Goal: Information Seeking & Learning: Learn about a topic

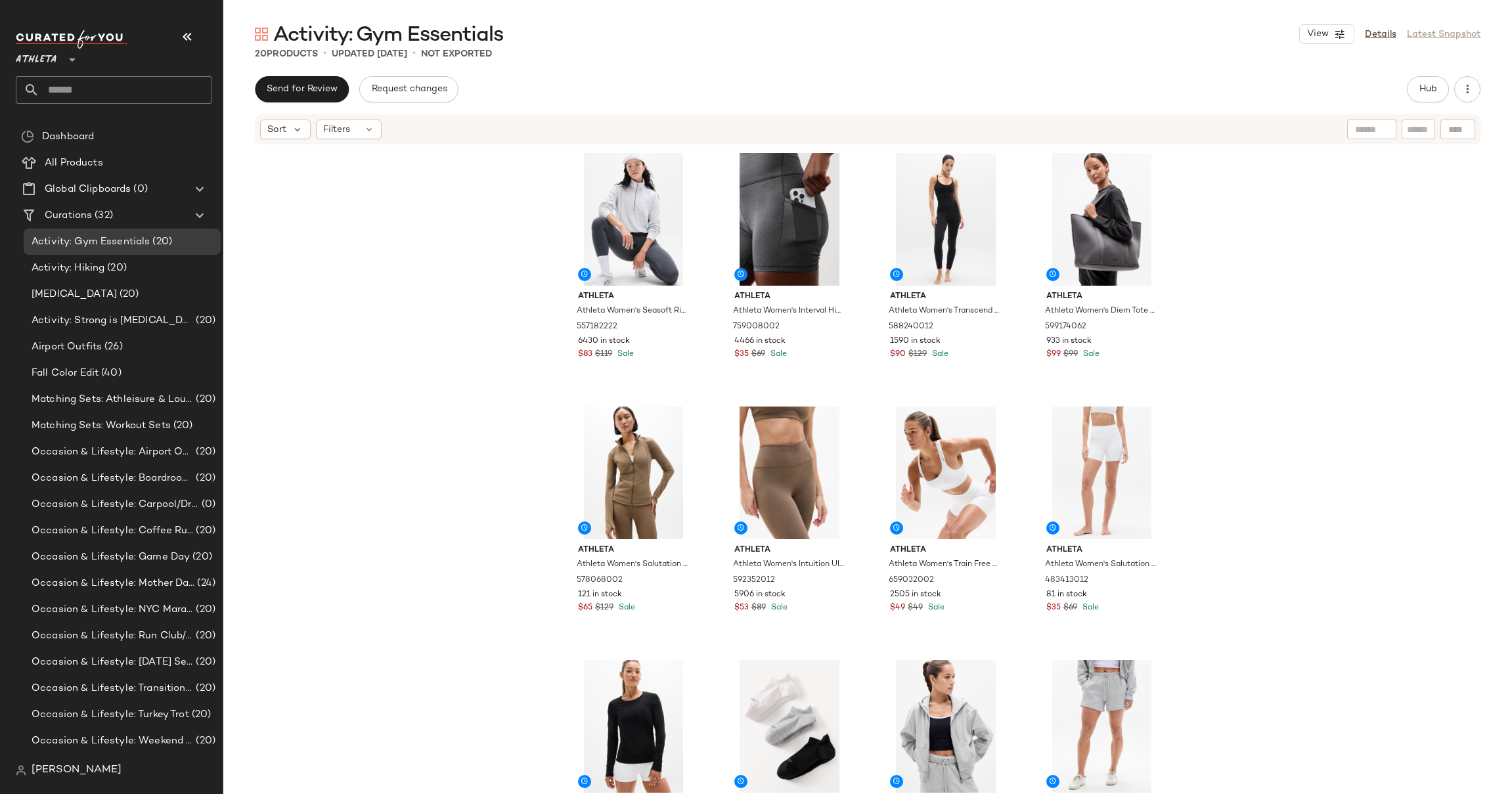
click at [49, 62] on span "Athleta" at bounding box center [36, 56] width 40 height 23
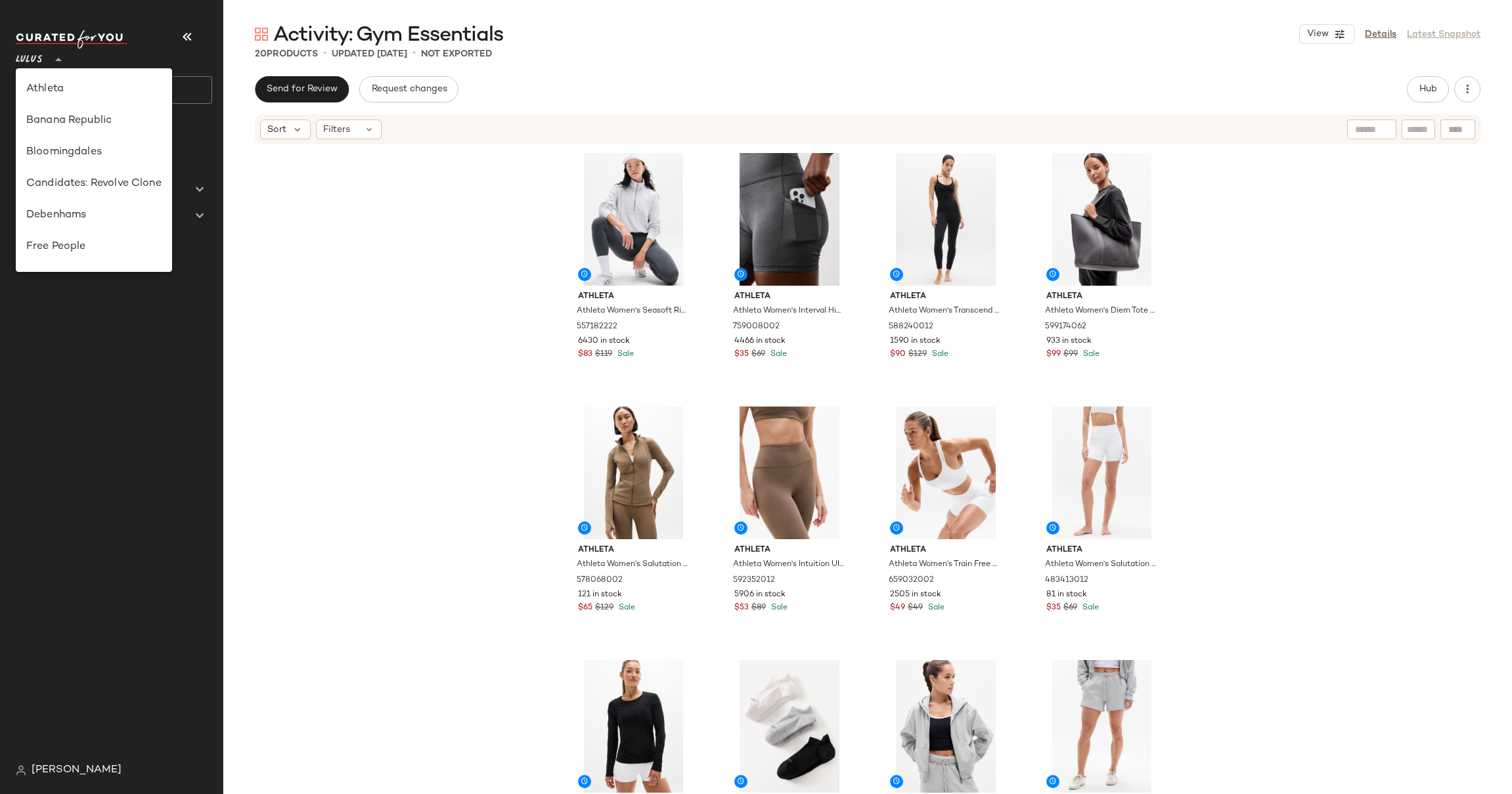
scroll to position [329, 0]
type input "**"
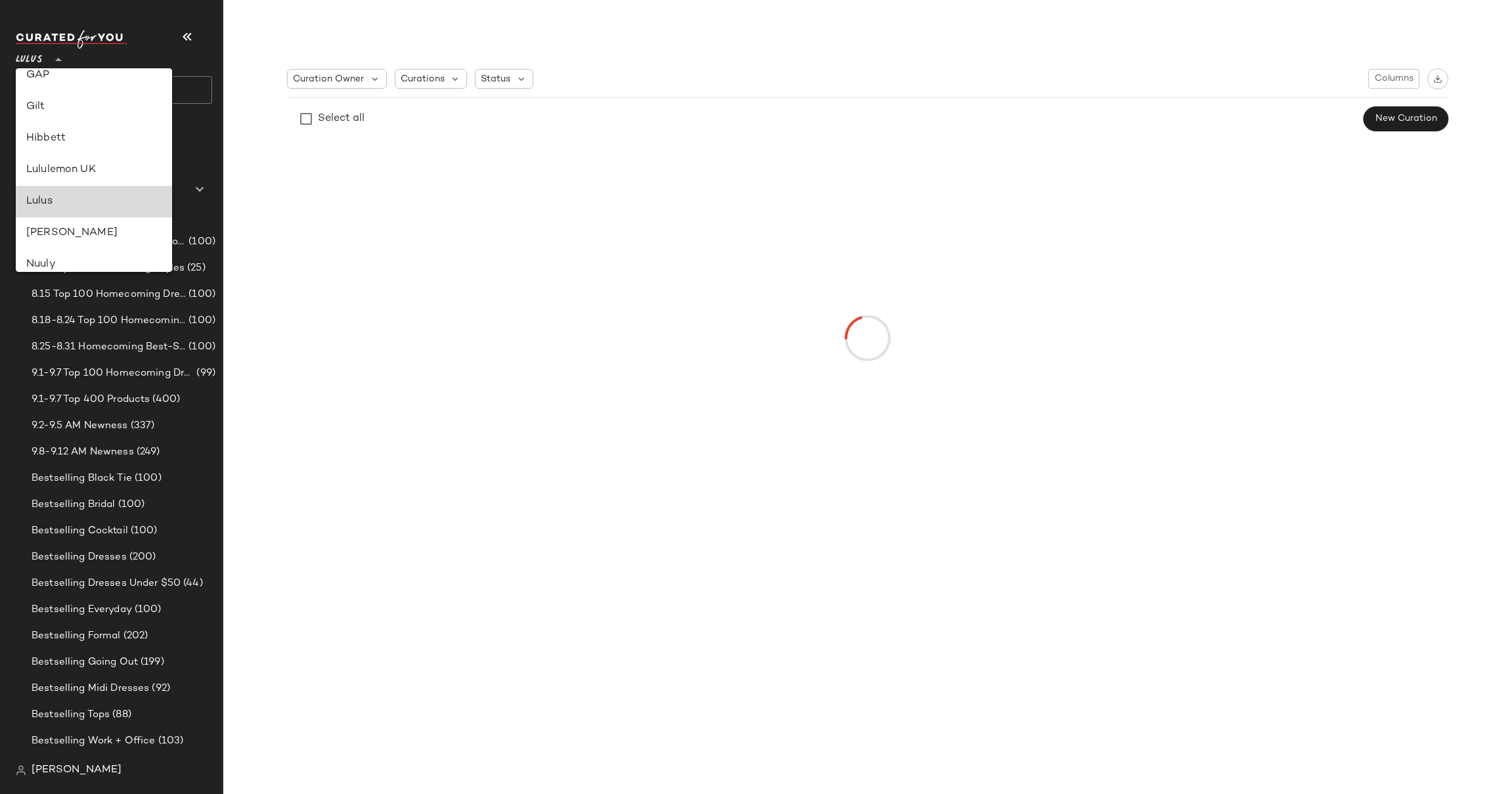
click at [42, 205] on div "Lulus" at bounding box center [93, 201] width 135 height 16
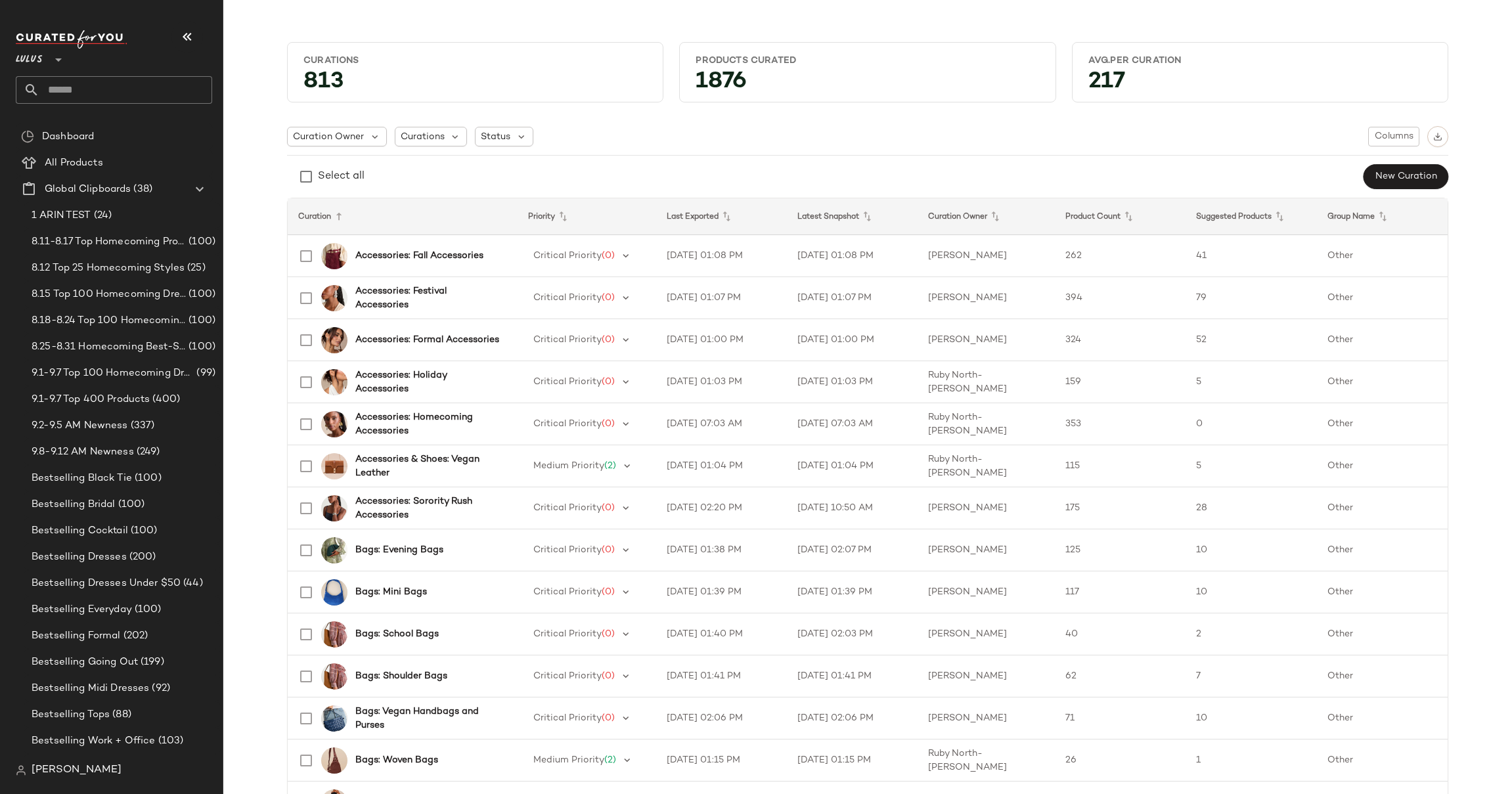
click at [101, 99] on input "text" at bounding box center [126, 90] width 173 height 27
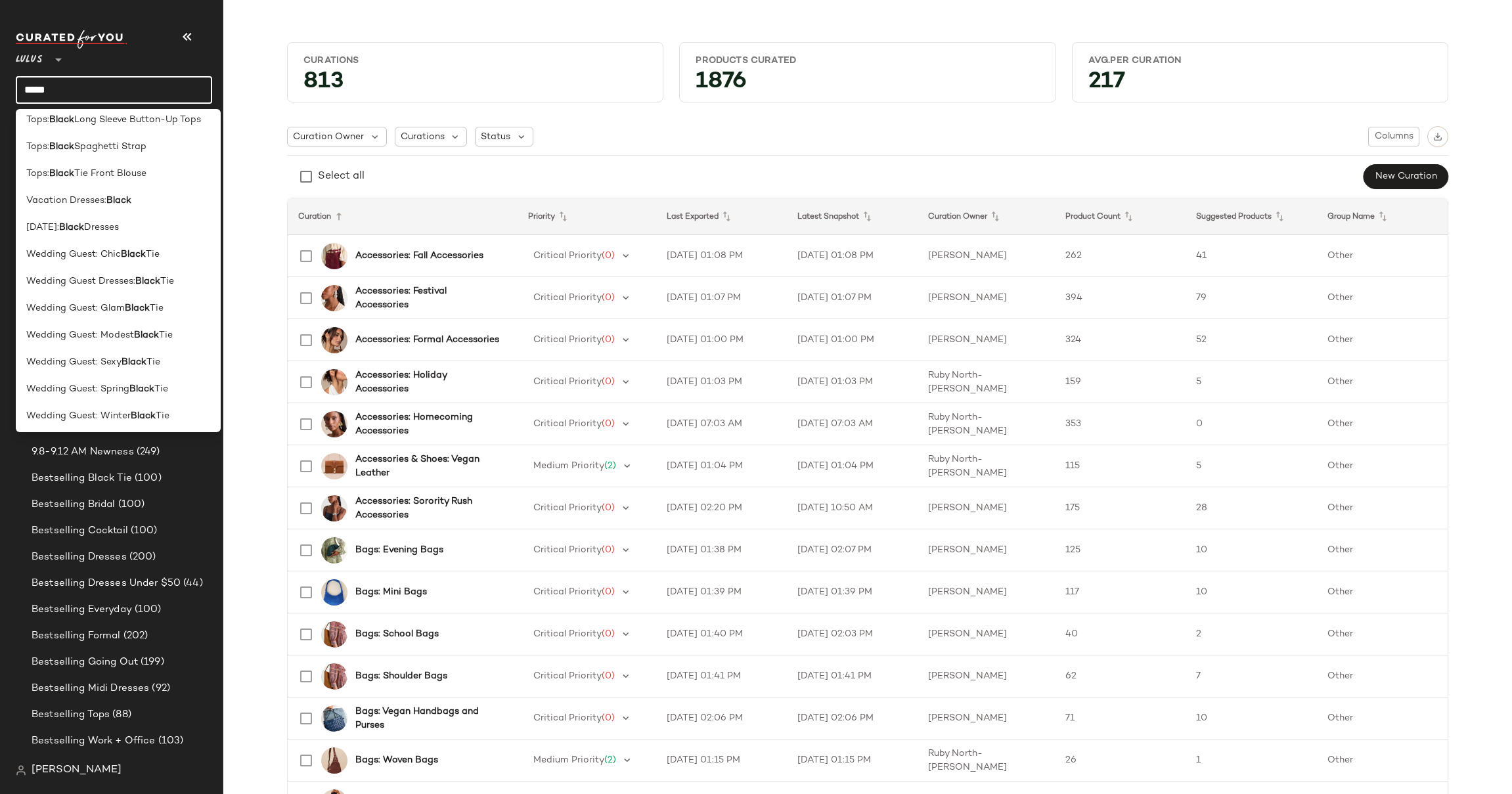
scroll to position [468, 0]
type input "*****"
click at [88, 281] on span "Wedding Guest Dresses:" at bounding box center [80, 278] width 109 height 14
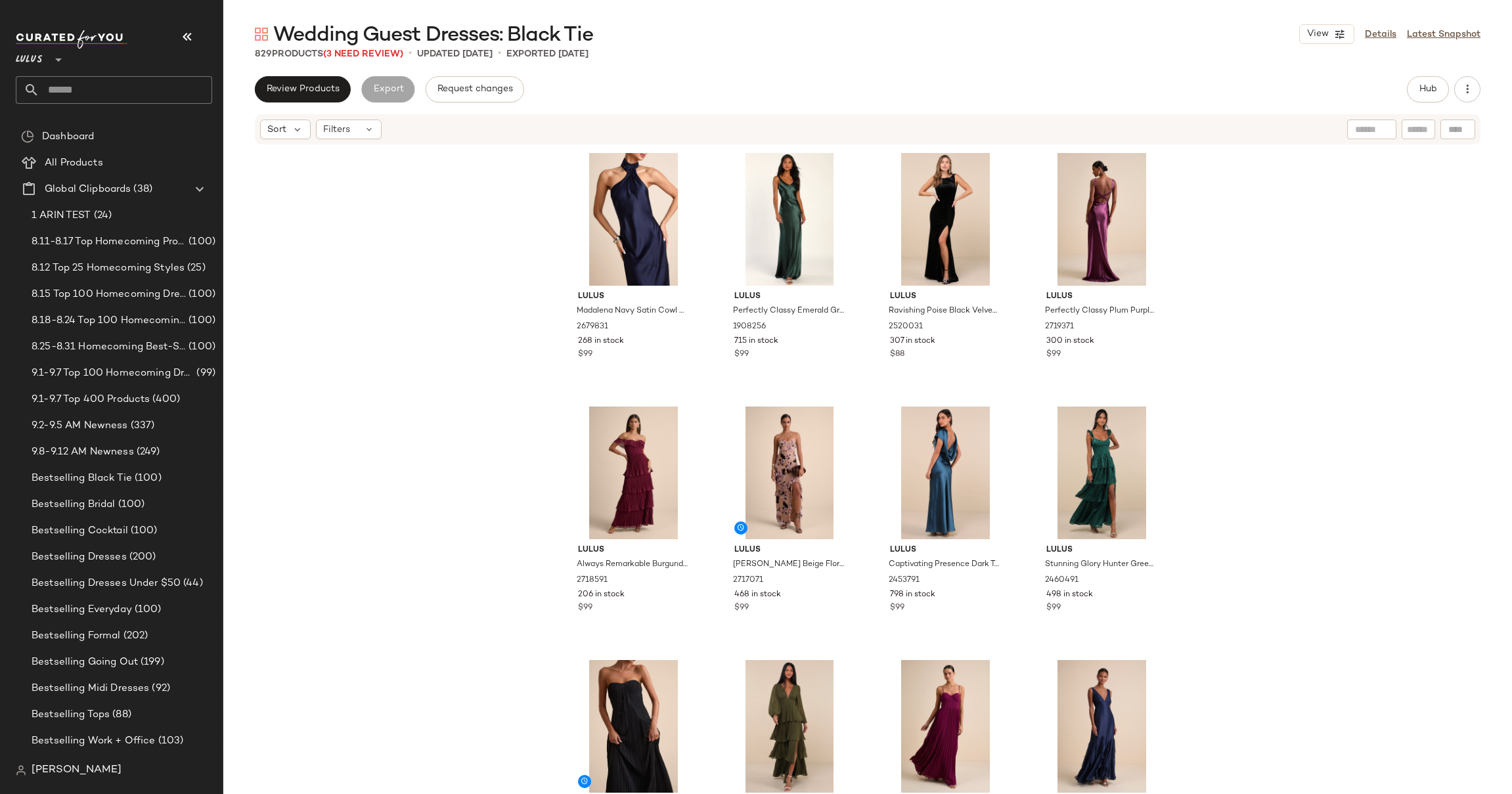
click at [1207, 243] on div "Lulus Madalena Navy Satin Cowl Back Maxi Dress 2679831 268 in stock $99 Lulus P…" at bounding box center [868, 490] width 1288 height 687
click at [1210, 265] on div "Lulus Madalena Navy Satin Cowl Back Maxi Dress 2679831 268 in stock $99 Lulus P…" at bounding box center [868, 490] width 1288 height 687
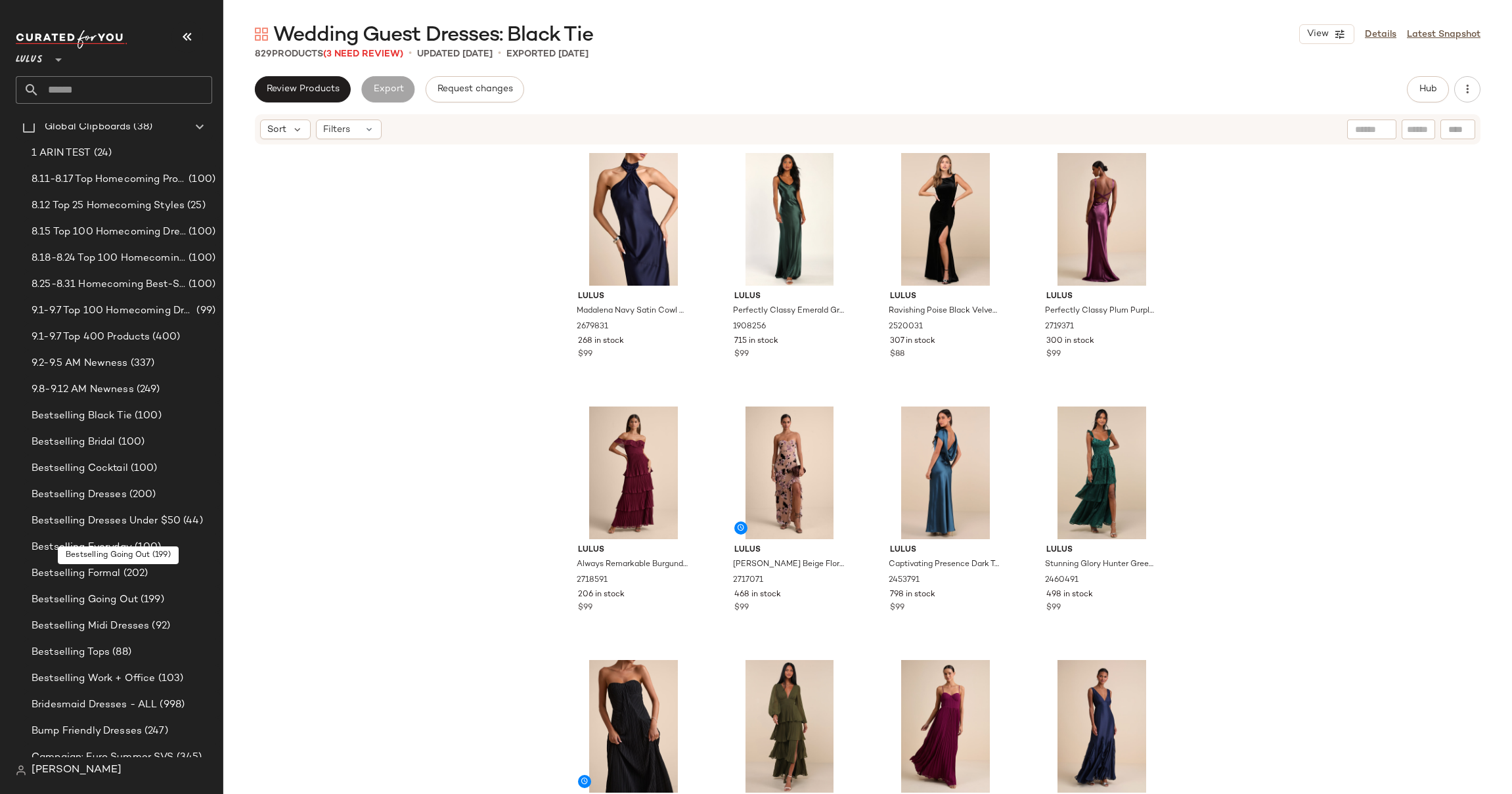
scroll to position [60, 0]
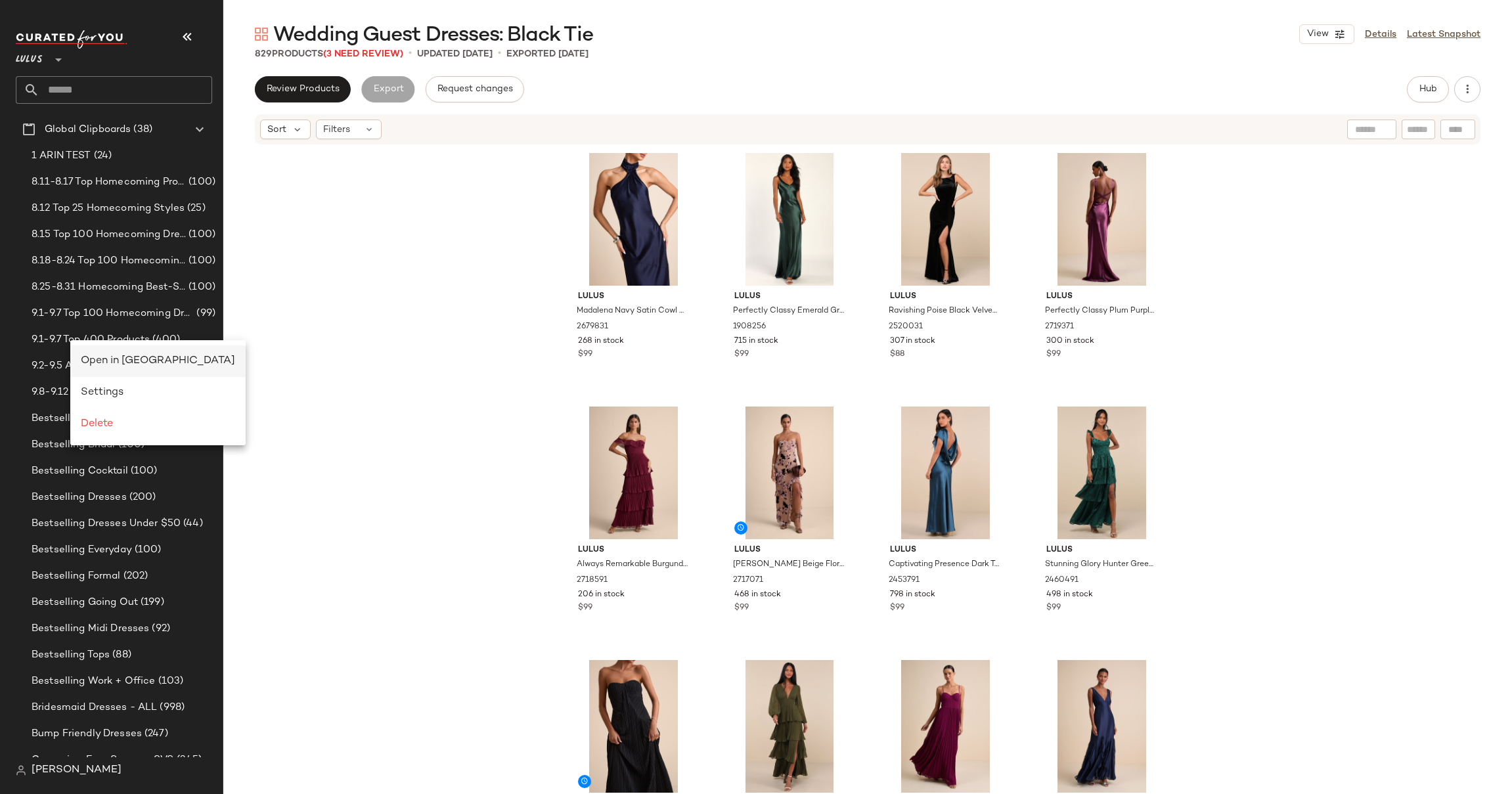
click at [99, 352] on div "Open in Split View" at bounding box center [158, 361] width 176 height 32
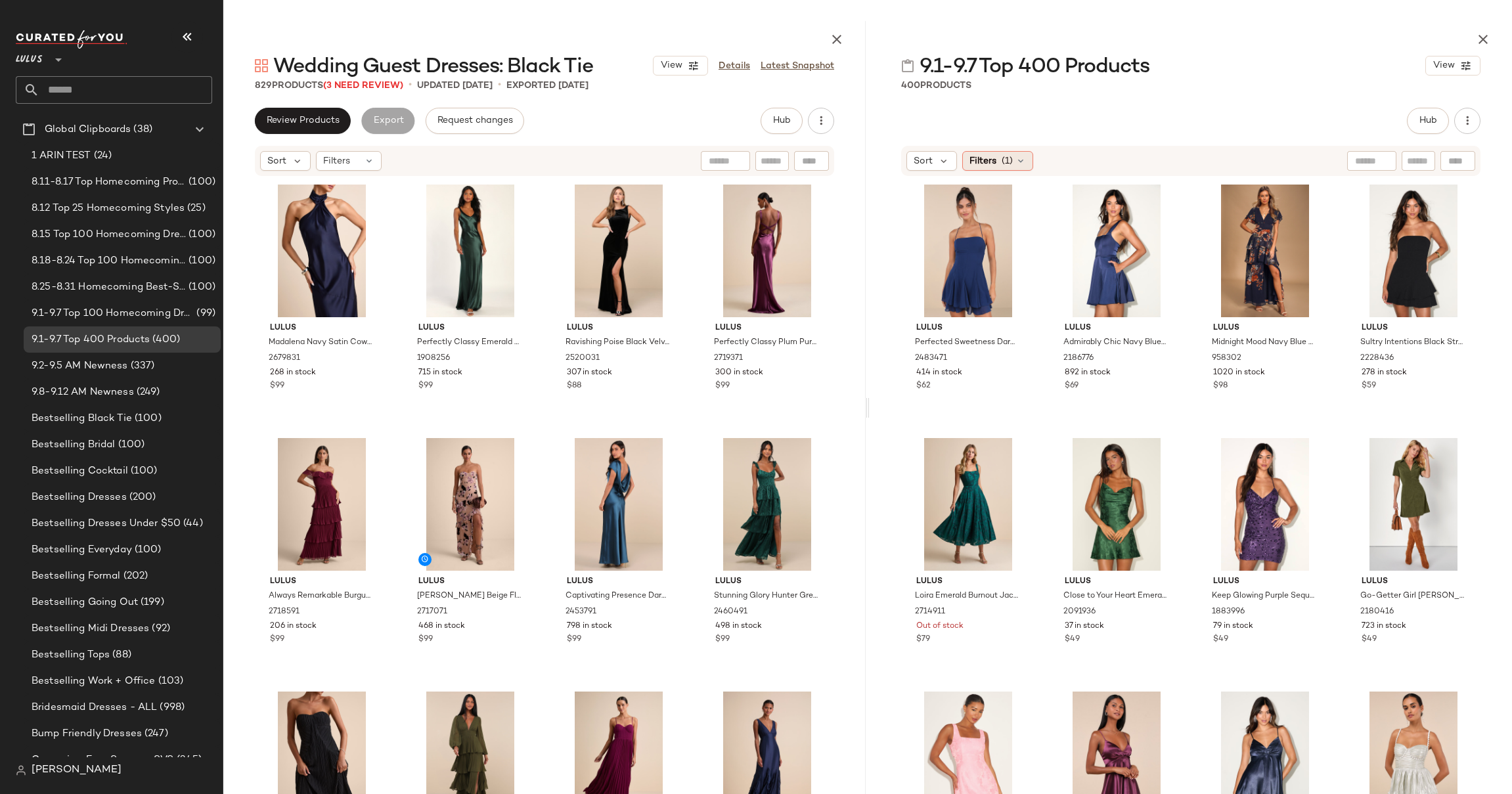
click at [1007, 163] on span "(1)" at bounding box center [1007, 161] width 11 height 14
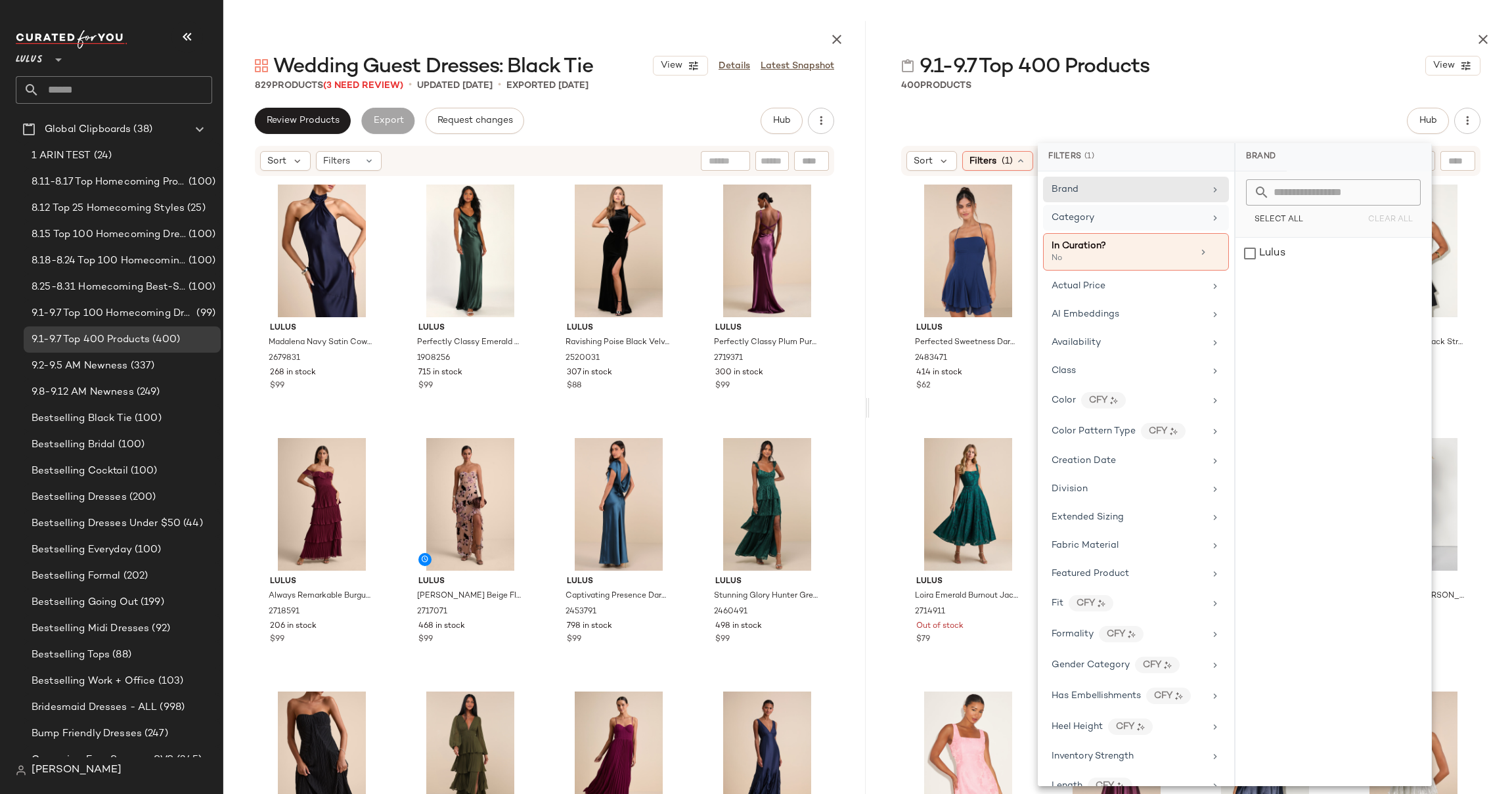
click at [1096, 225] on div "Category" at bounding box center [1135, 217] width 186 height 25
click at [1290, 286] on div "dress" at bounding box center [1333, 285] width 196 height 32
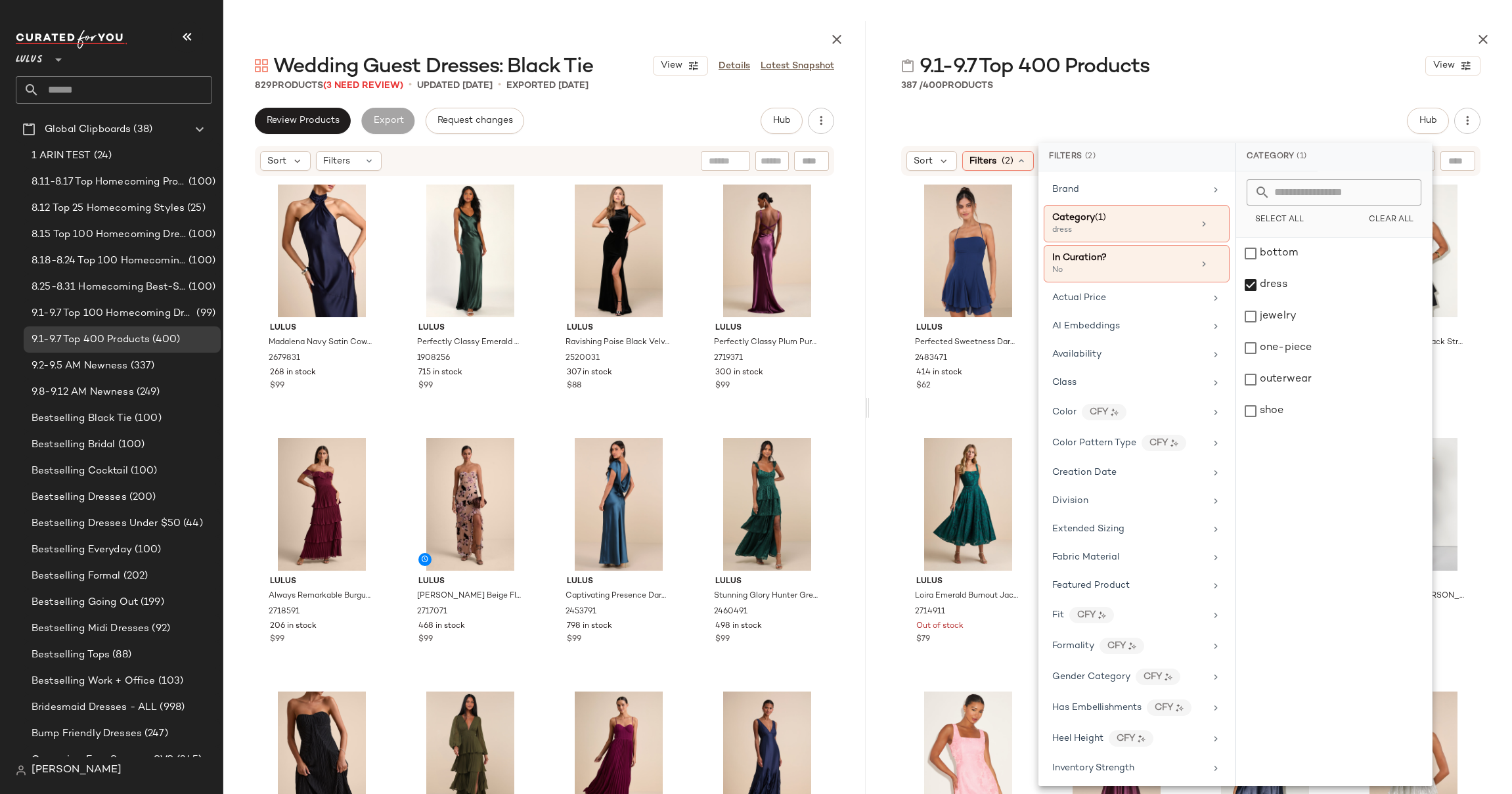
click at [1349, 122] on div "Hub" at bounding box center [1191, 121] width 579 height 26
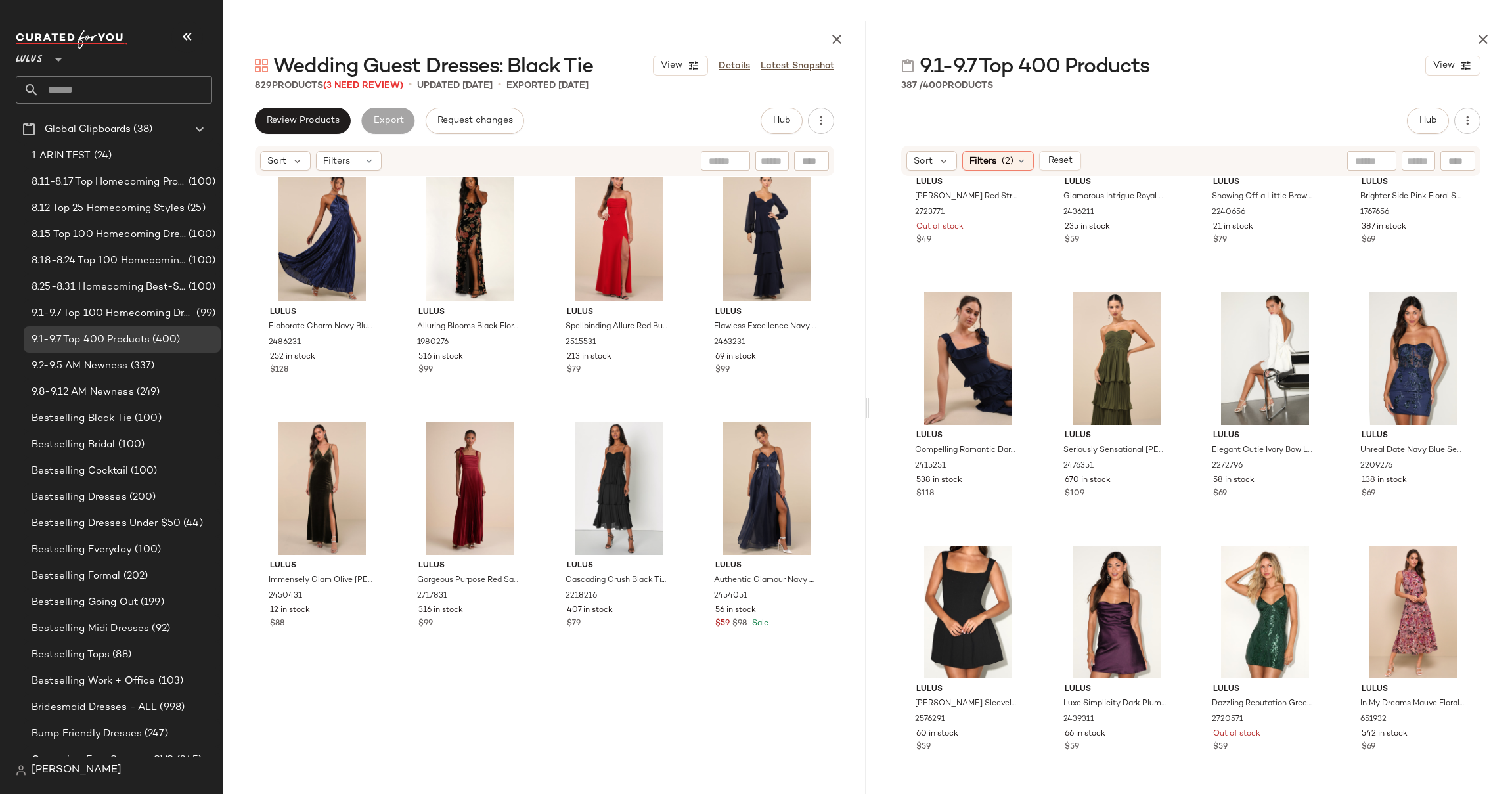
scroll to position [6168, 0]
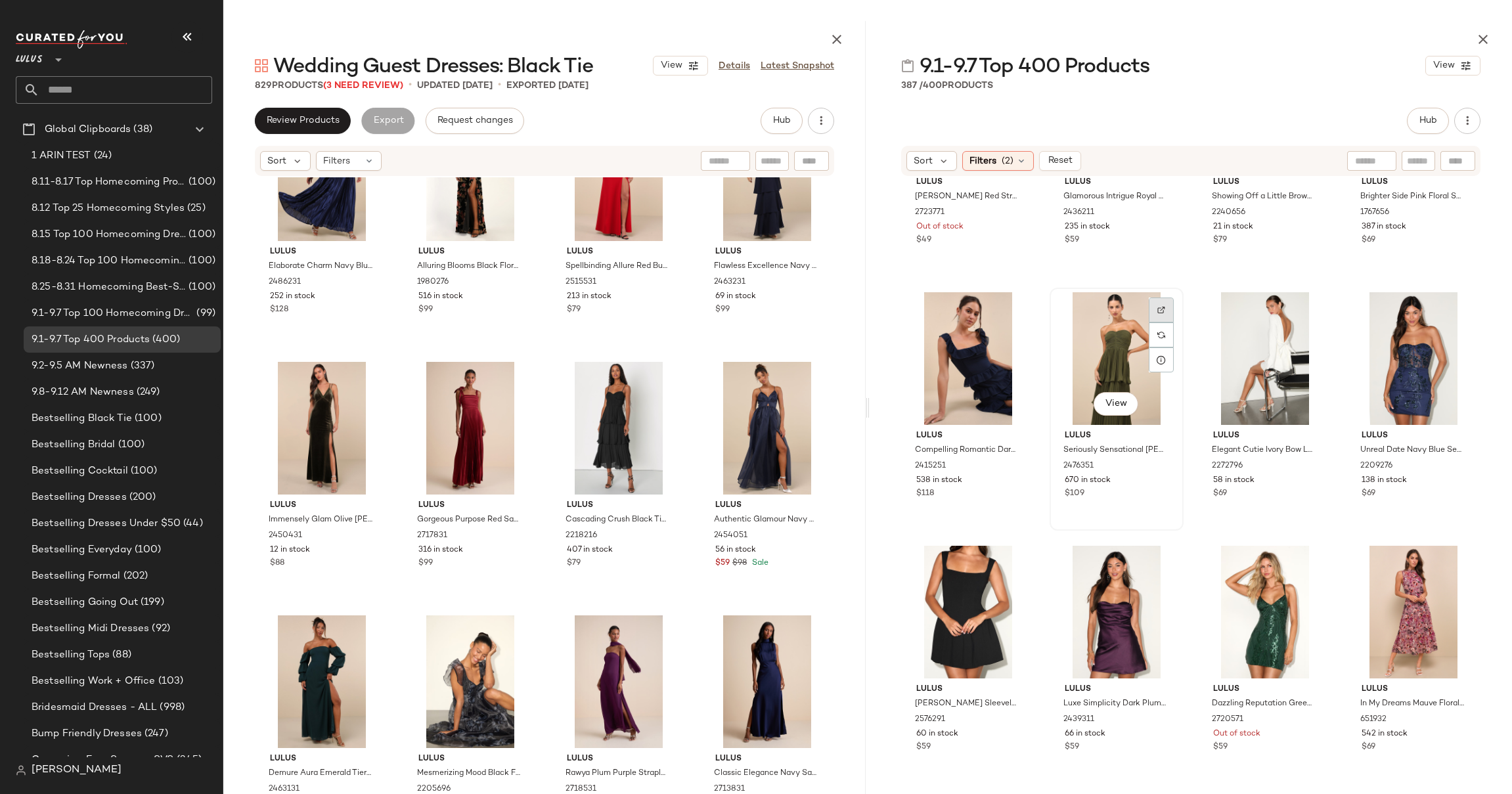
click at [1157, 311] on img at bounding box center [1161, 309] width 8 height 8
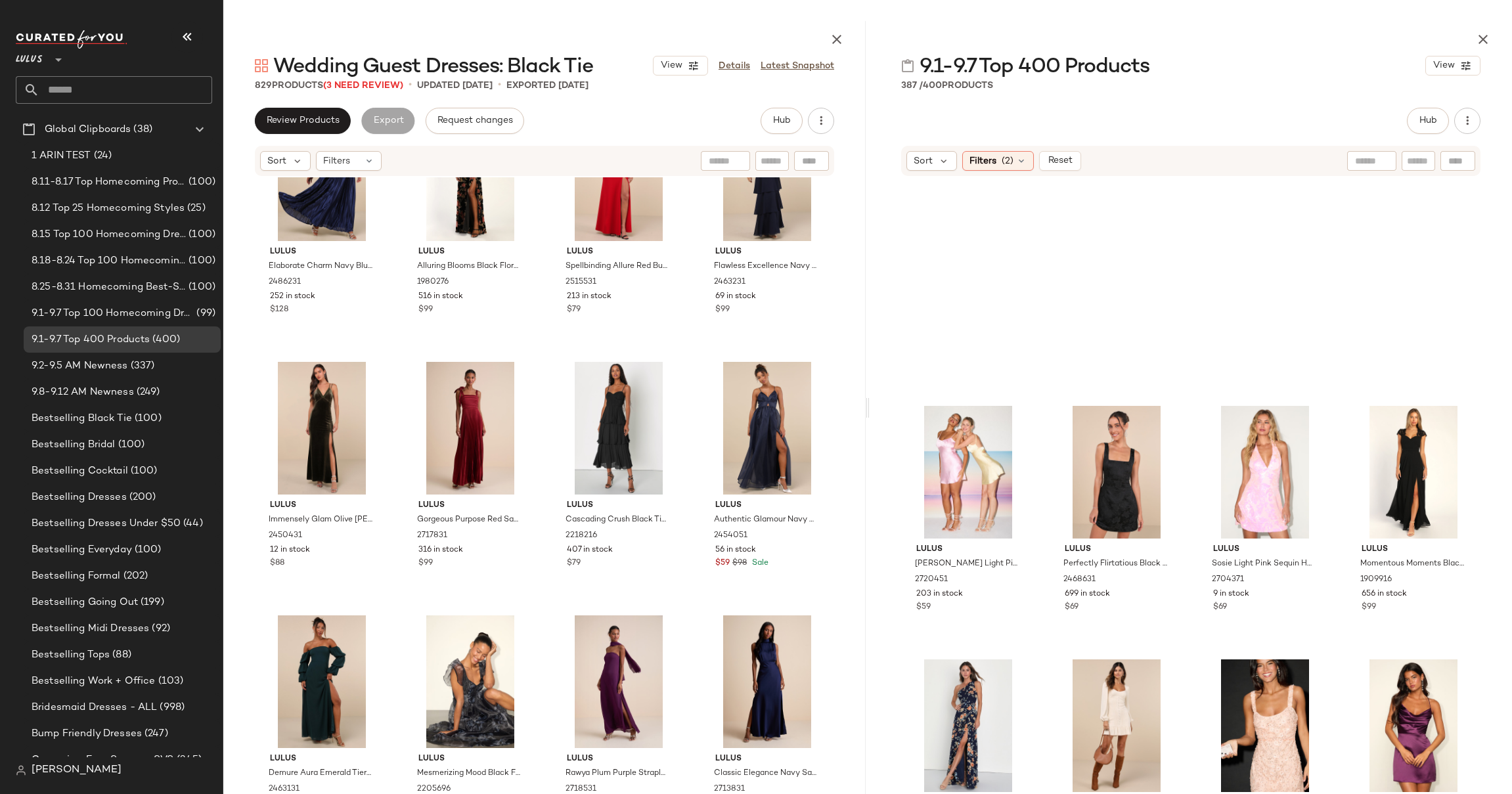
scroll to position [4096, 0]
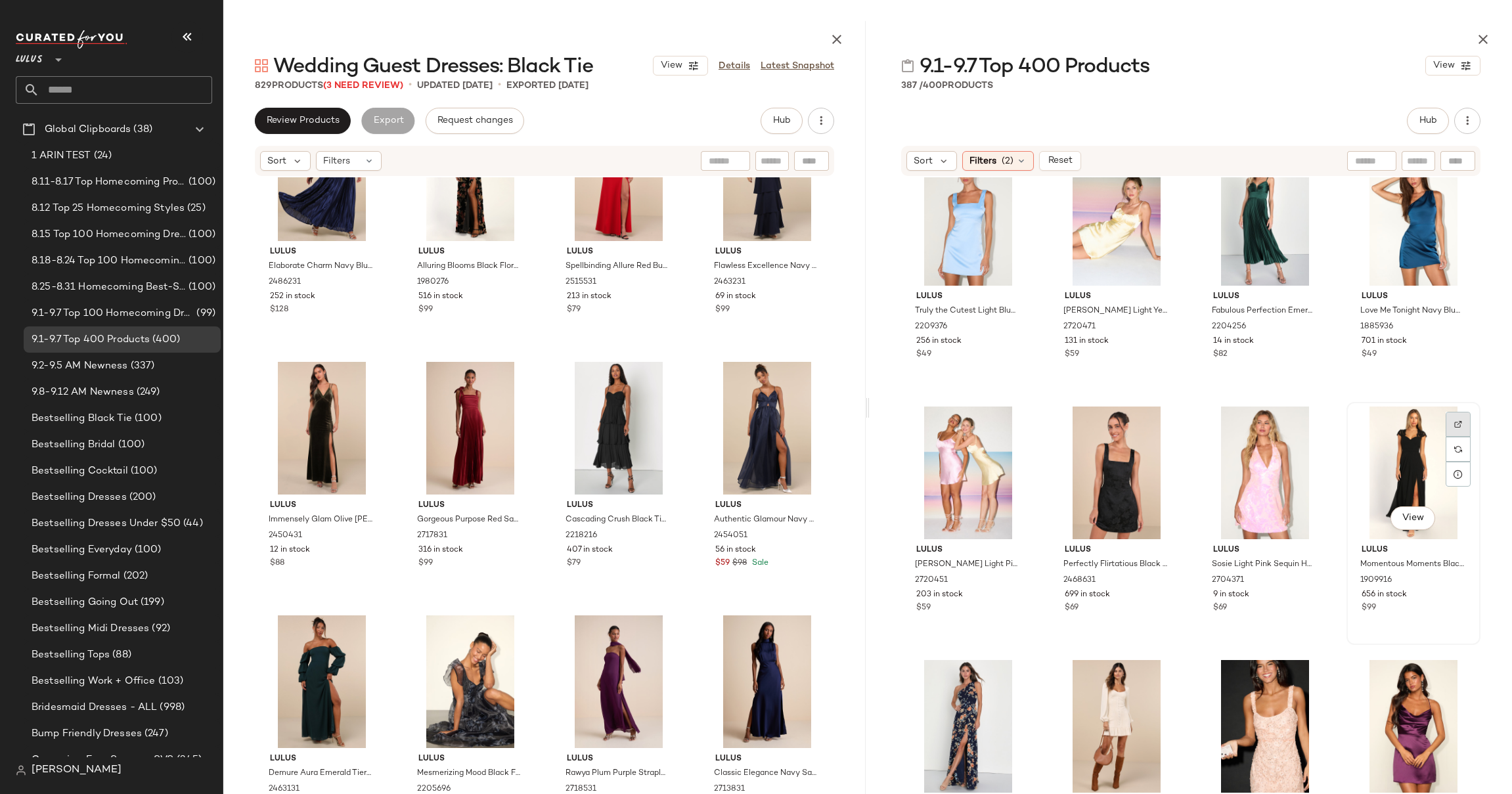
click at [1454, 422] on img at bounding box center [1458, 424] width 8 height 8
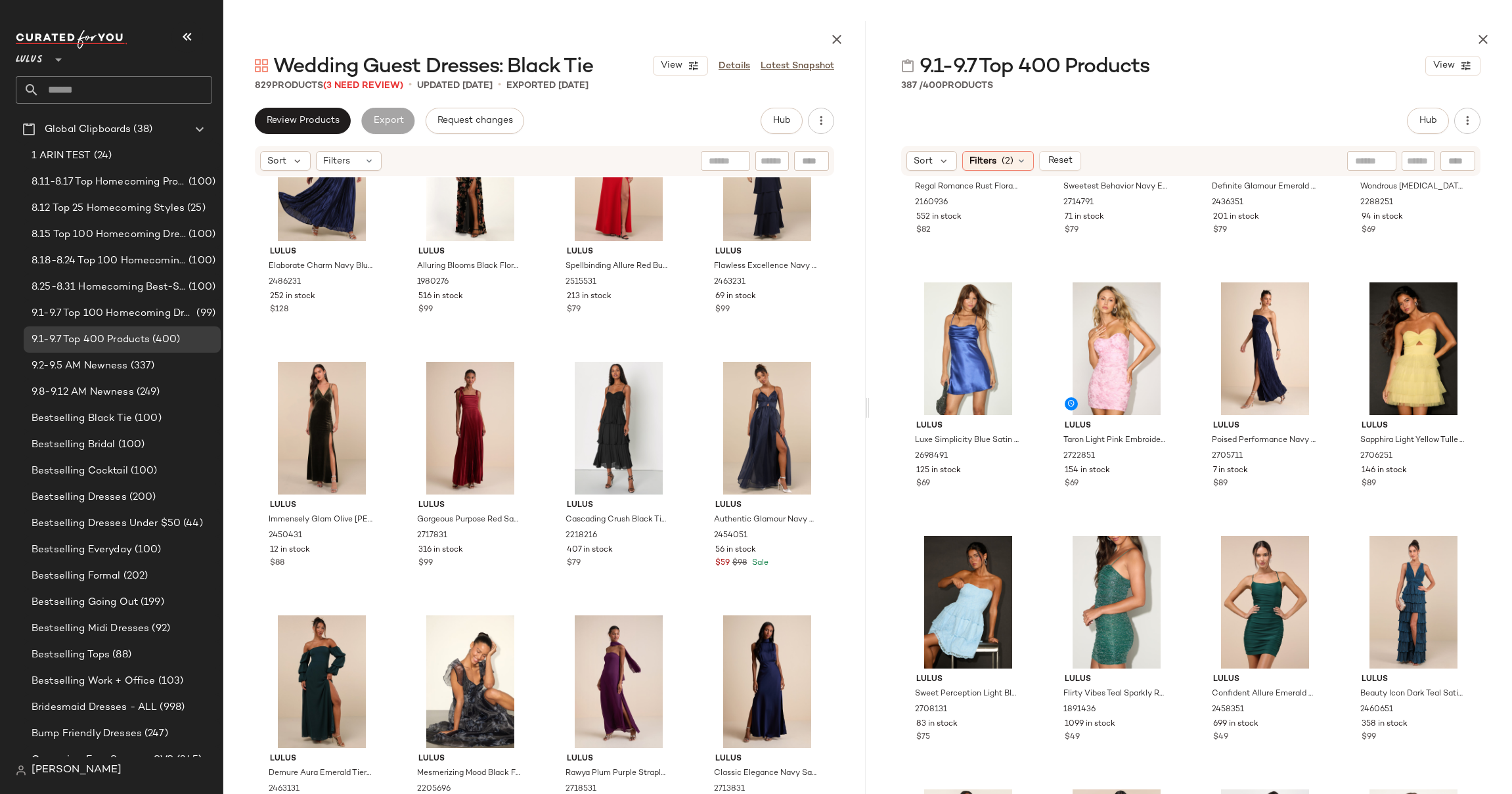
scroll to position [6503, 0]
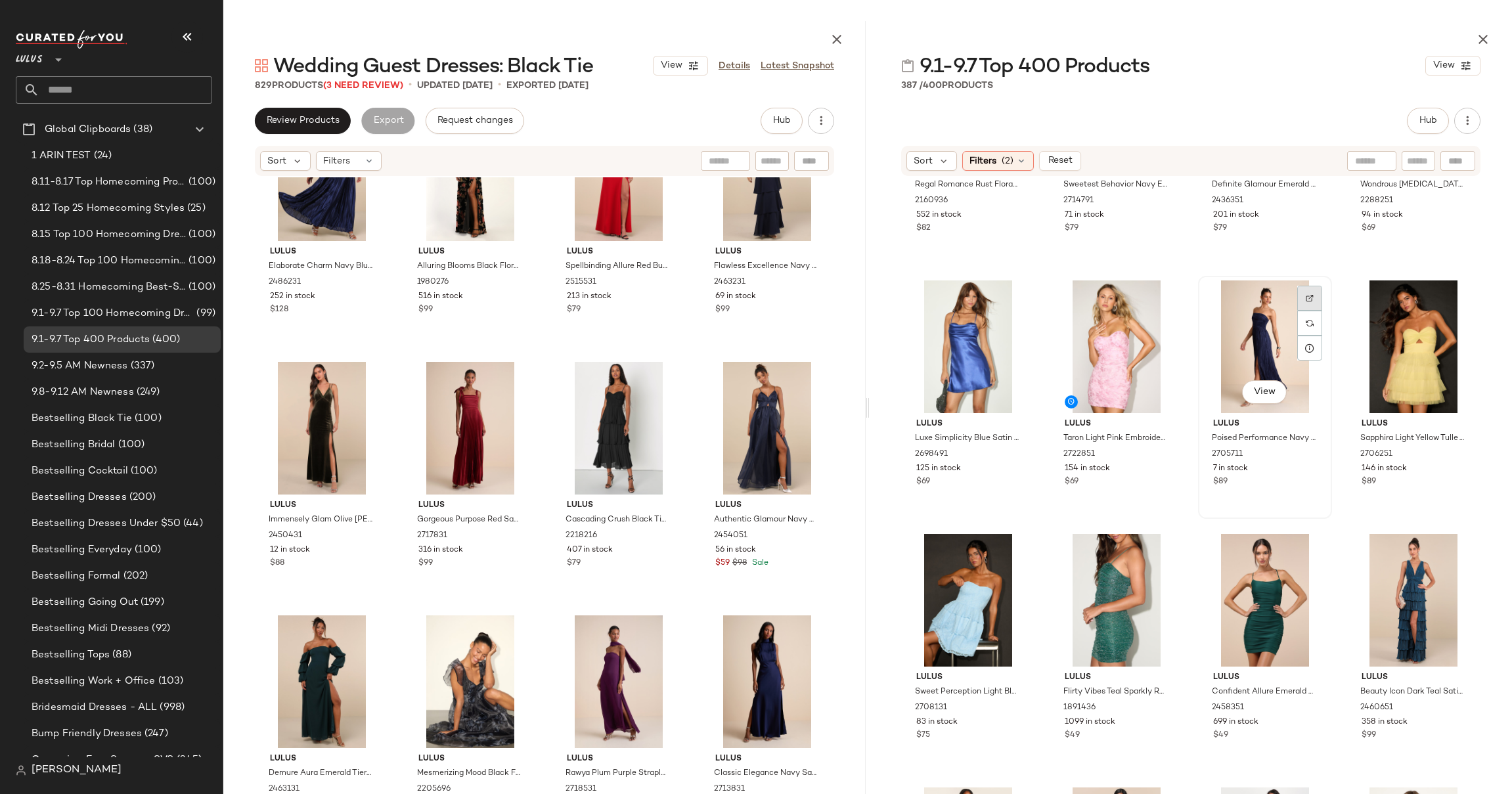
click at [1307, 296] on img at bounding box center [1309, 298] width 8 height 8
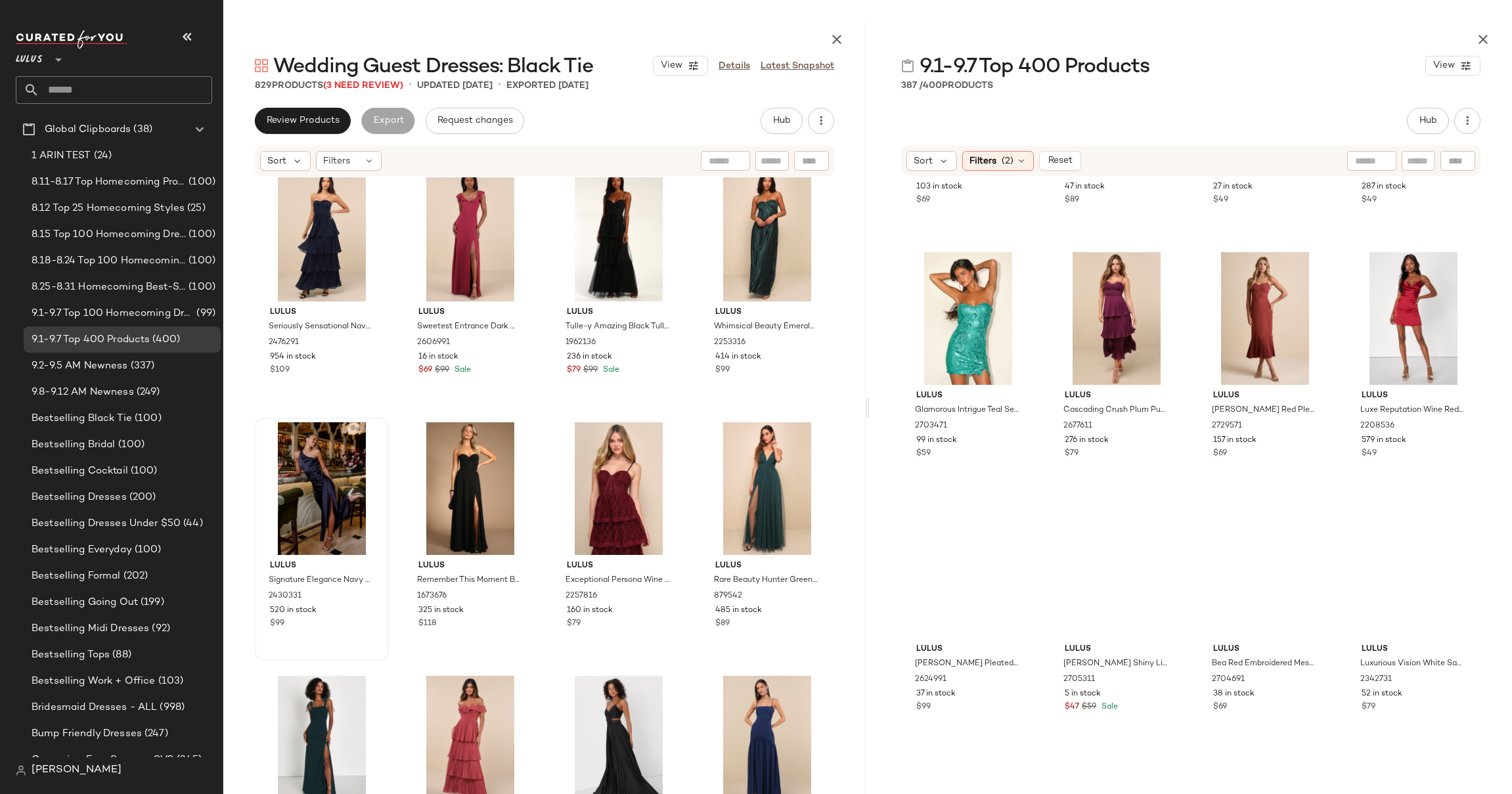
scroll to position [11392, 0]
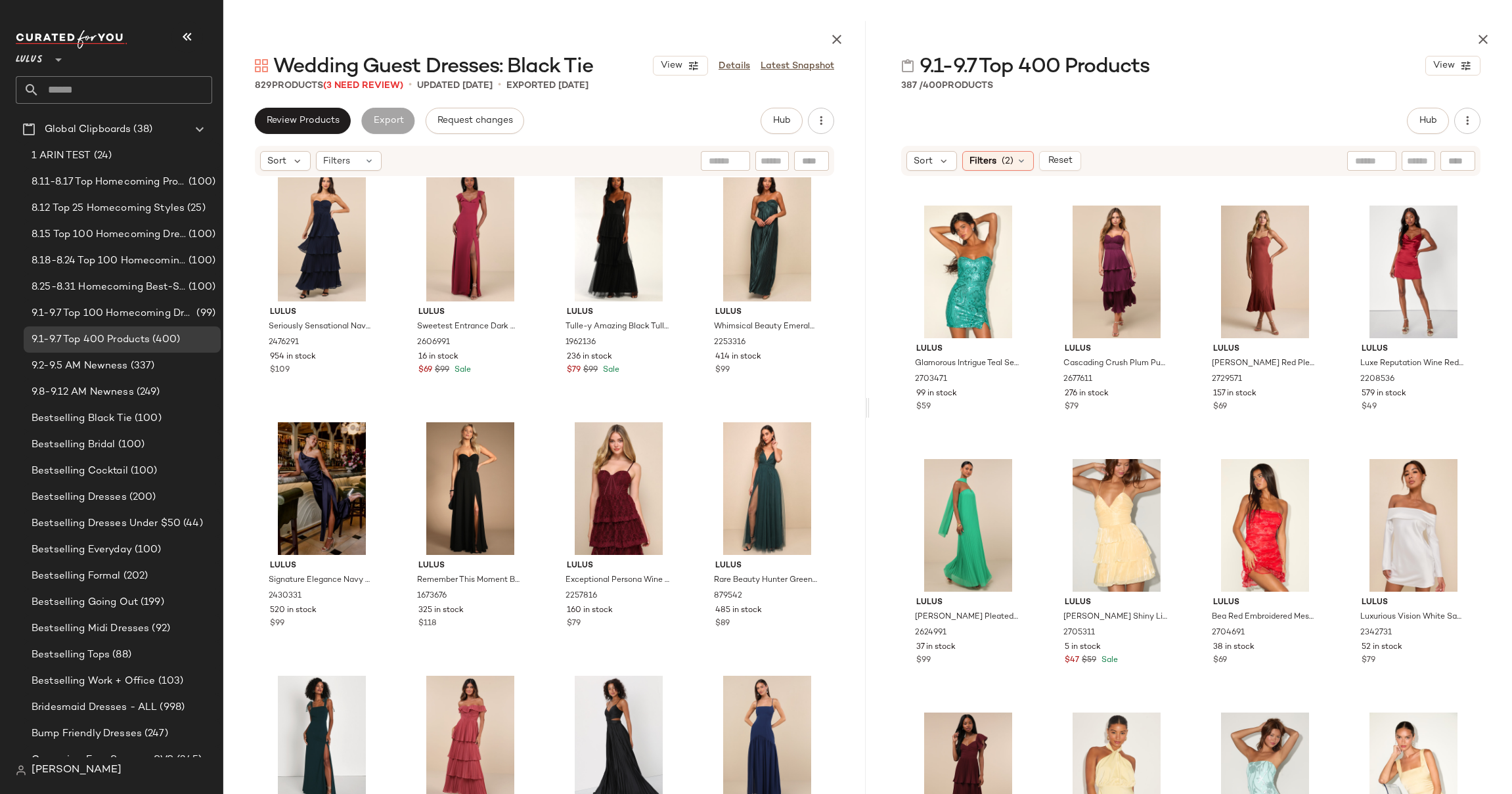
click at [235, 339] on div "Lulus Seriously Sensational Navy Blue Strapless Tiered Maxi Dress 2476291 954 i…" at bounding box center [545, 521] width 642 height 687
click at [1501, 139] on div "Hub Sort Filters (2) Reset Lulus Dare to Dazzle Purple Sequin Mesh Bodycon Mini…" at bounding box center [1191, 494] width 642 height 773
click at [1491, 43] on button "button" at bounding box center [1483, 39] width 26 height 26
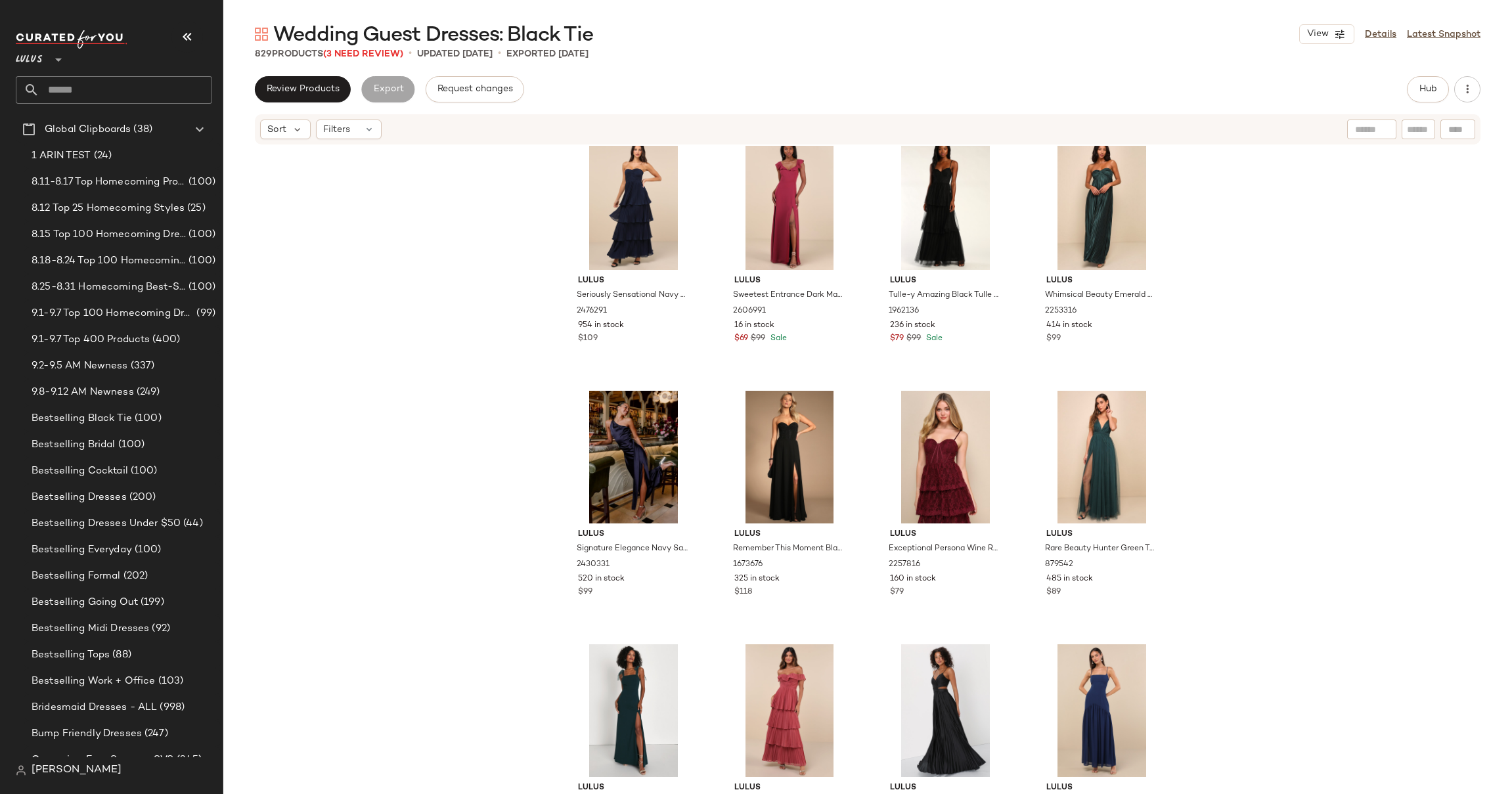
click at [378, 251] on div "Lulus Seriously Sensational Navy Blue Strapless Tiered Maxi Dress 2476291 954 i…" at bounding box center [868, 490] width 1288 height 687
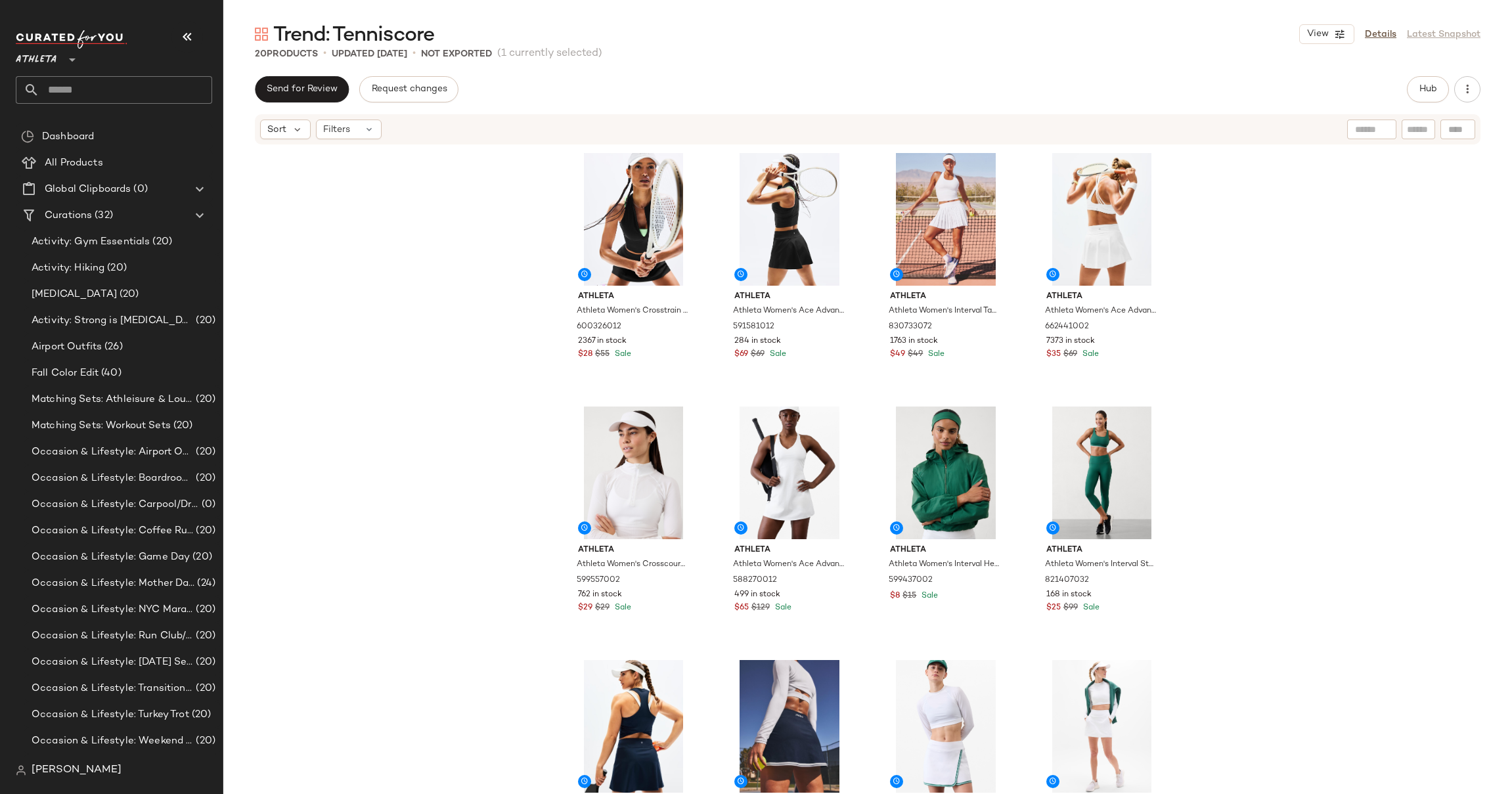
click at [1233, 228] on div "Athleta Athleta Women's Crosstrain Zip Tank Black Size XS 600326012 2367 in sto…" at bounding box center [868, 490] width 1288 height 687
click at [435, 199] on div "Athleta Athleta Women's Crosstrain Zip Tank Black Size XS 600326012 2367 in sto…" at bounding box center [868, 490] width 1288 height 687
